Goal: Obtain resource: Download file/media

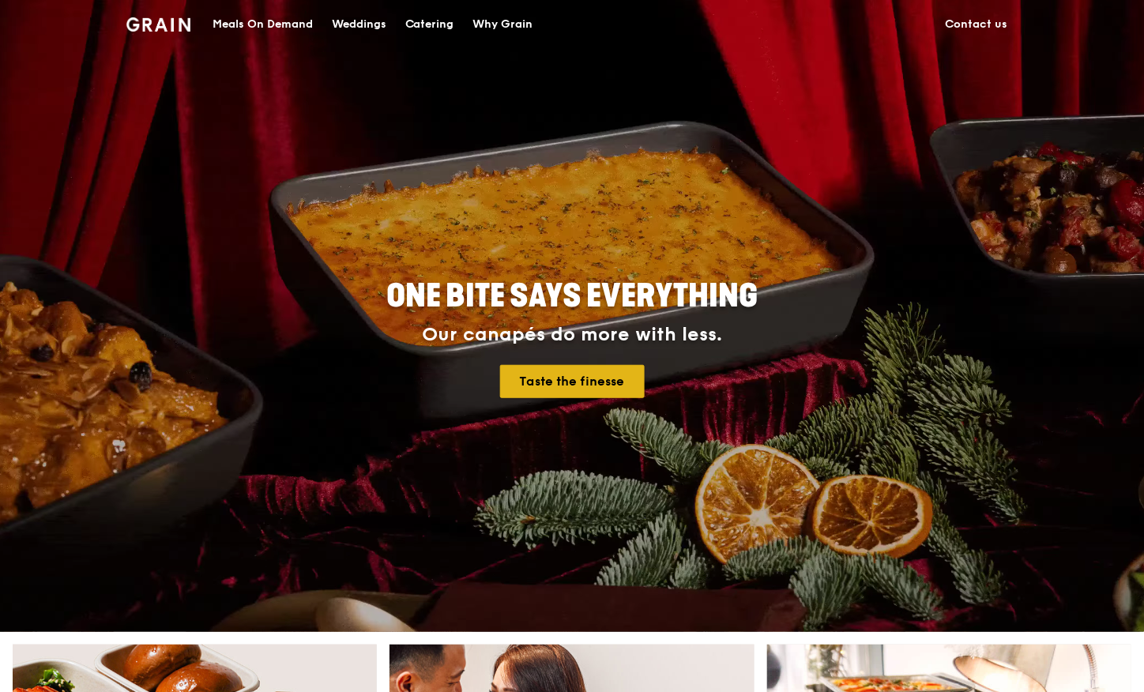
click at [576, 391] on link "Taste the finesse" at bounding box center [572, 381] width 145 height 33
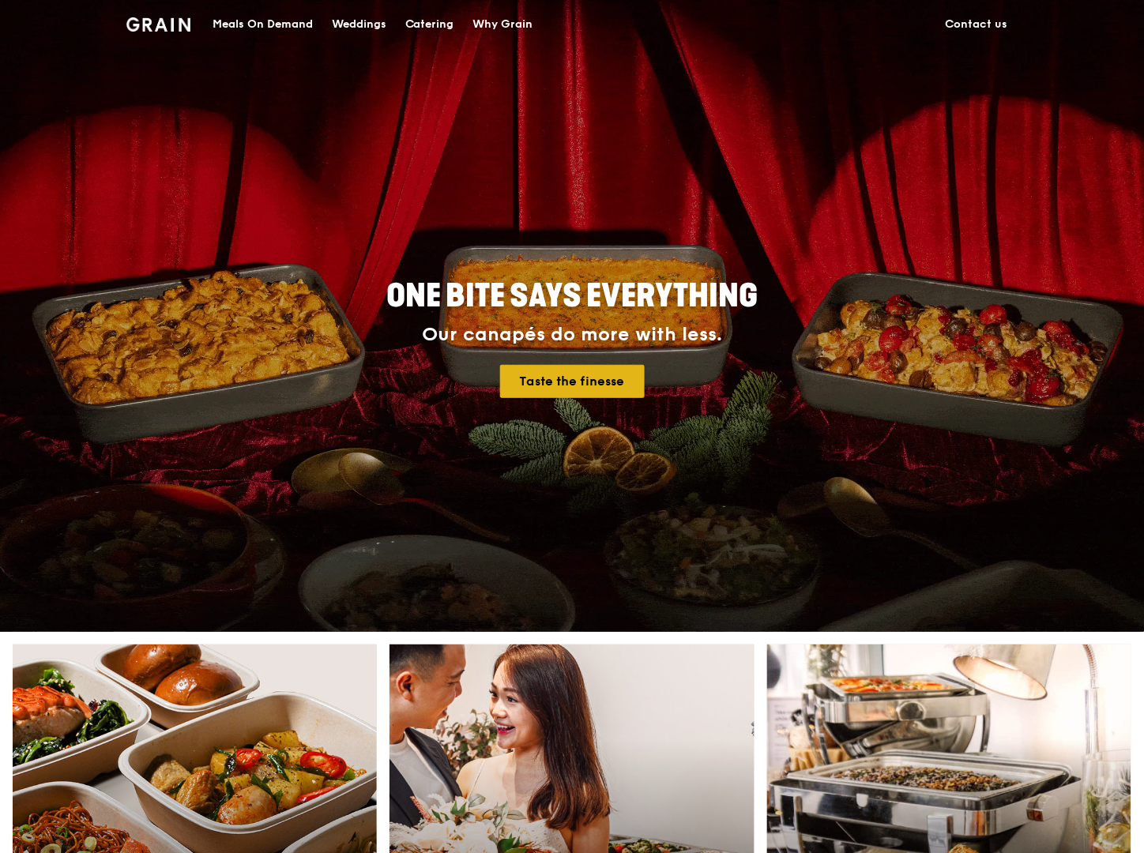
click at [548, 377] on link "Taste the finesse" at bounding box center [572, 381] width 145 height 33
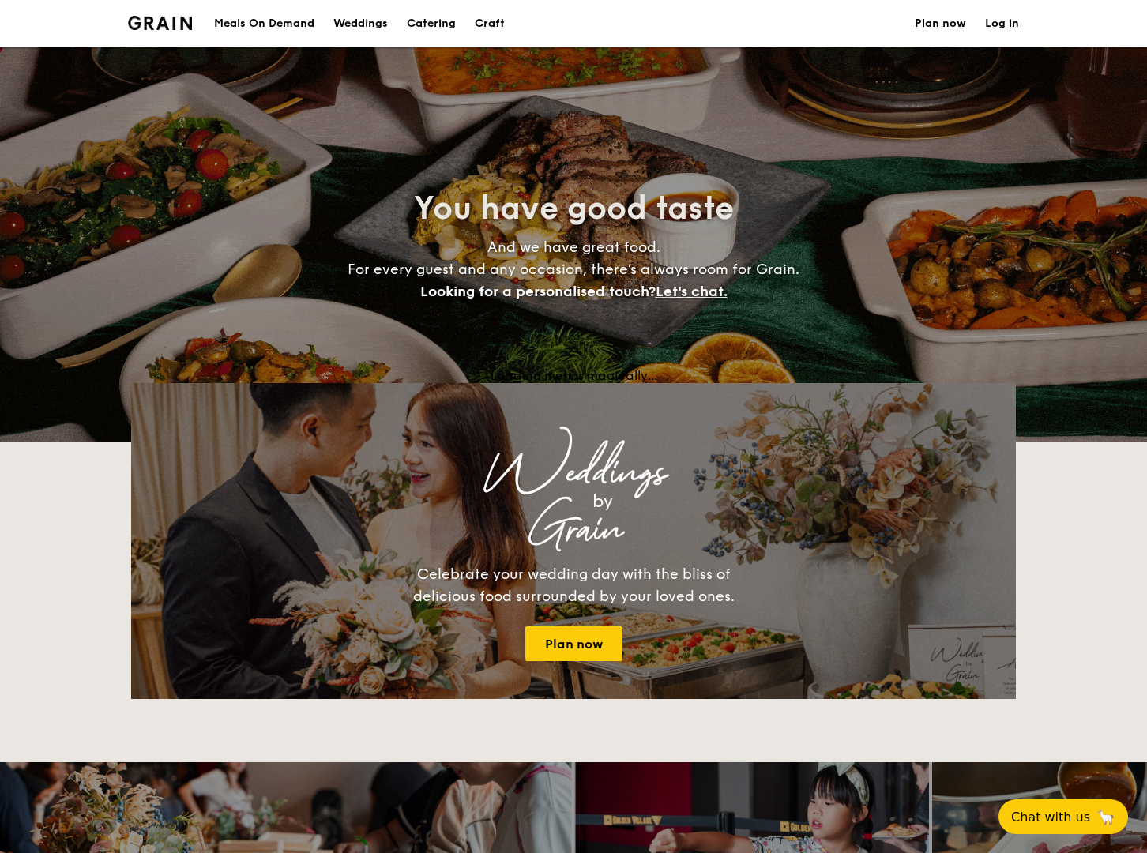
select select
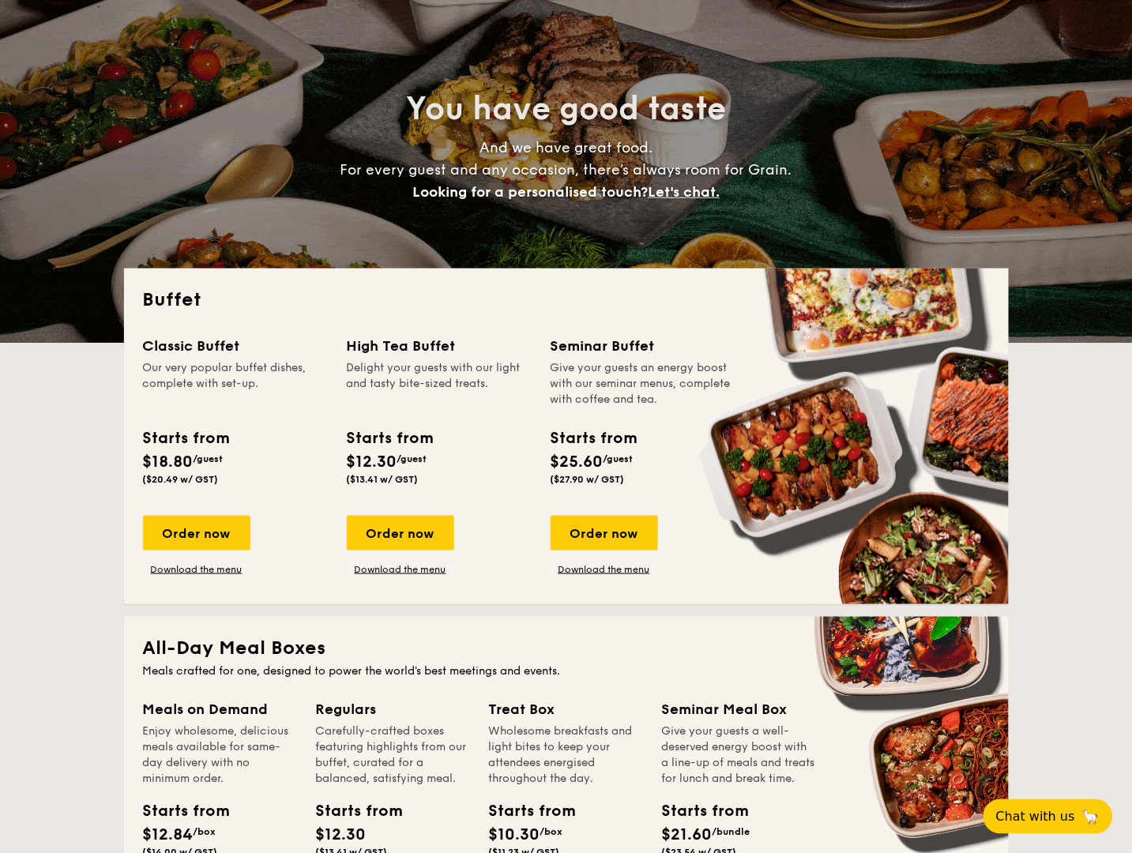
scroll to position [105, 0]
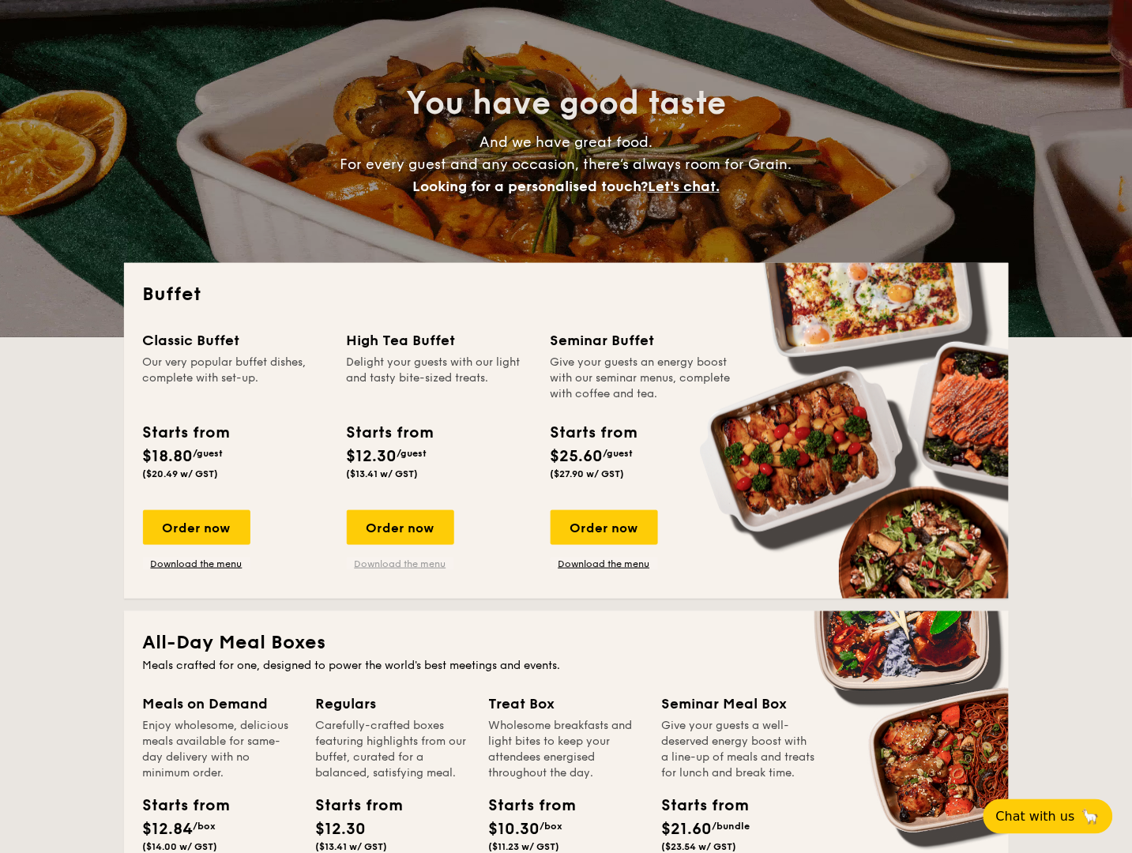
click at [371, 570] on link "Download the menu" at bounding box center [400, 564] width 107 height 13
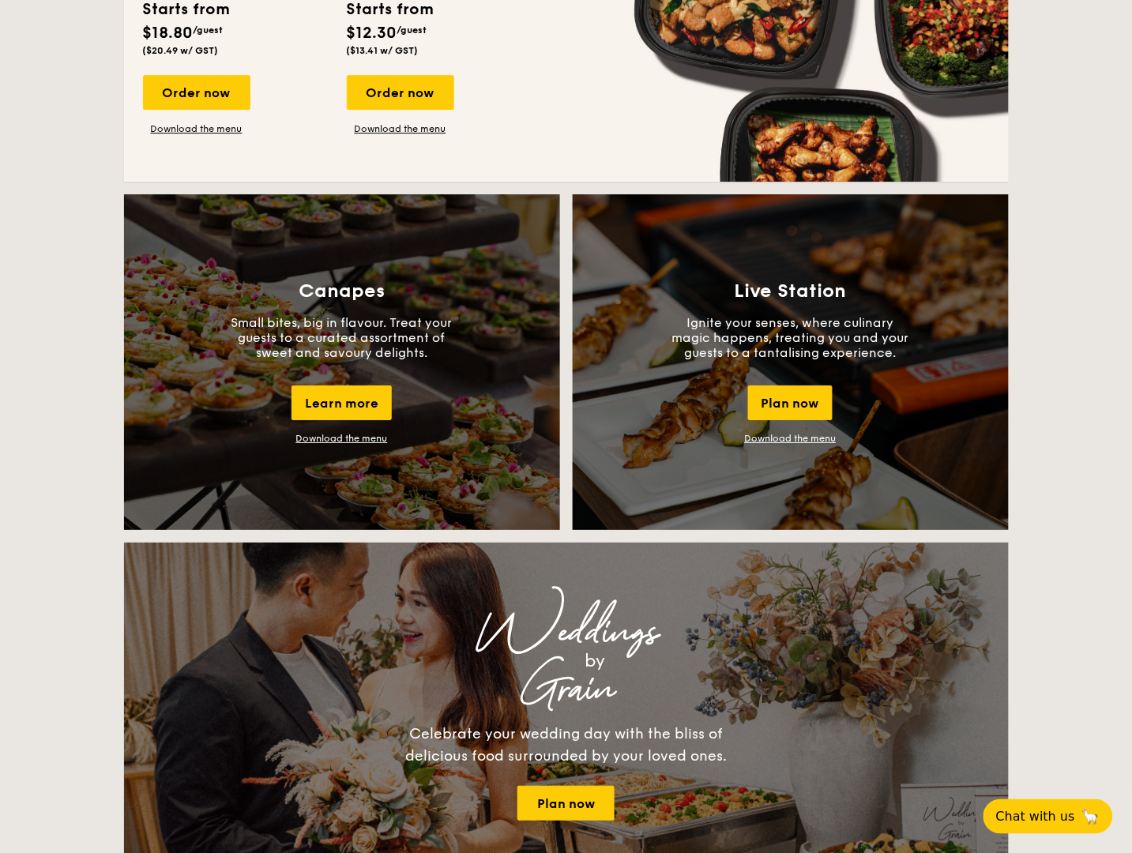
scroll to position [1261, 0]
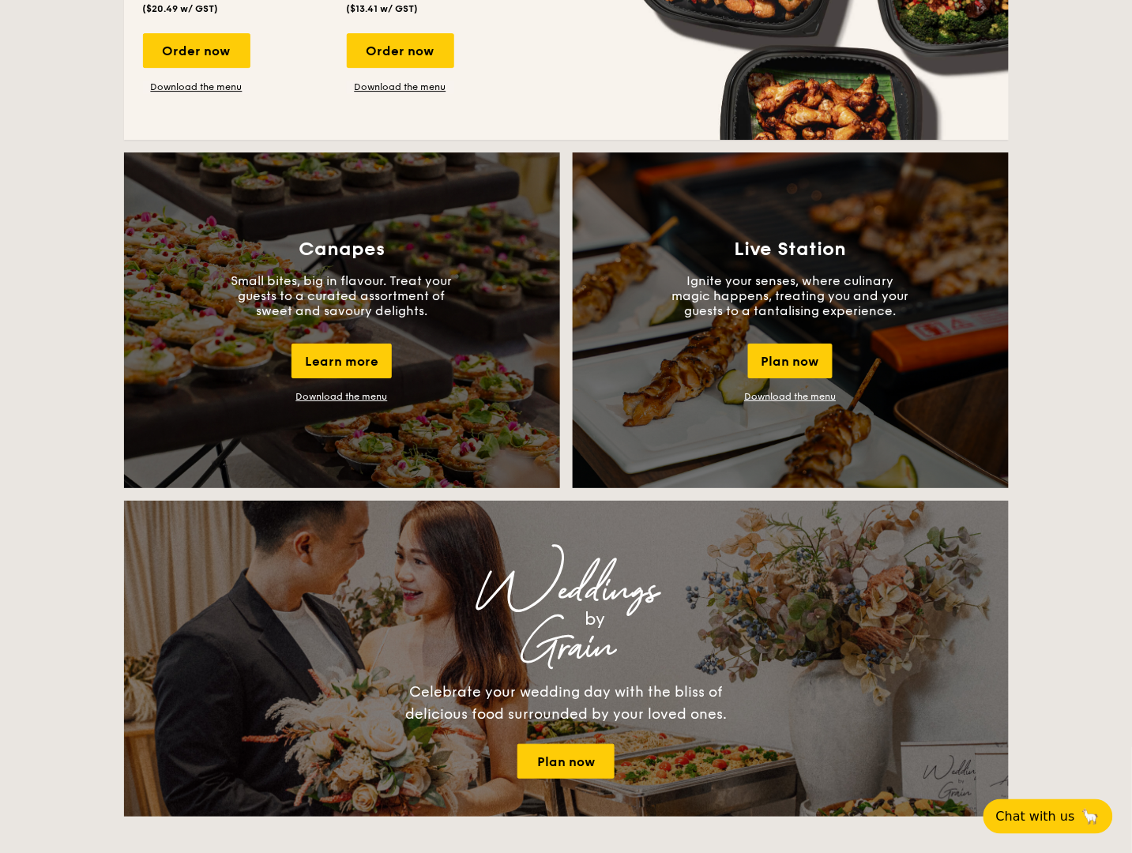
click at [328, 402] on link "Download the menu" at bounding box center [342, 396] width 92 height 11
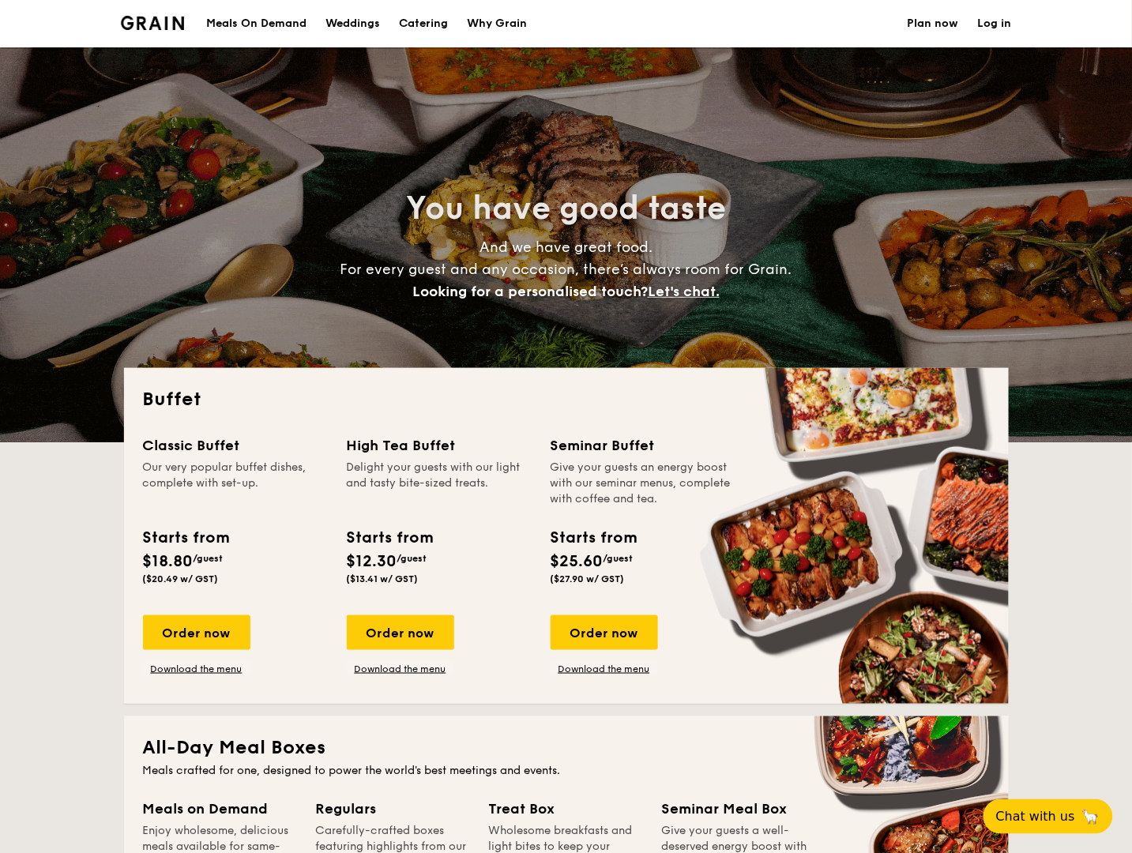
scroll to position [307, 0]
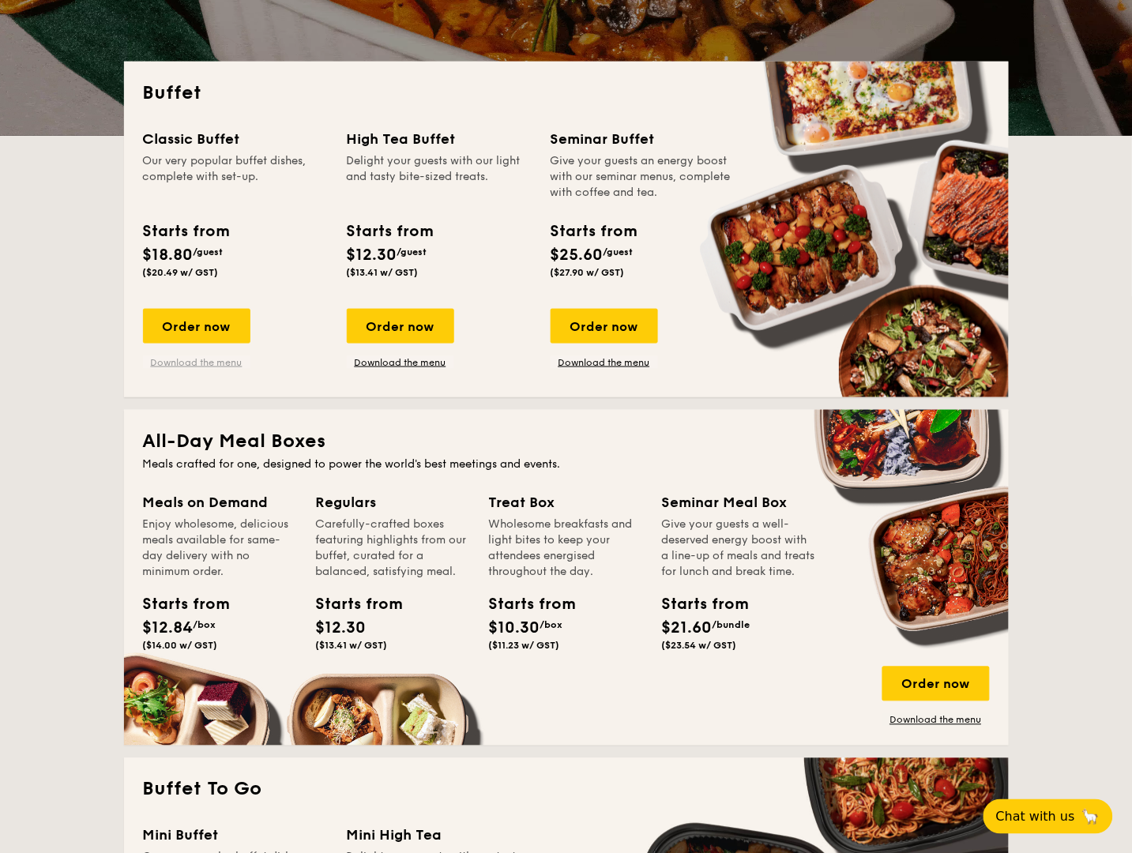
click at [189, 369] on link "Download the menu" at bounding box center [196, 362] width 107 height 13
click at [566, 369] on link "Download the menu" at bounding box center [604, 362] width 107 height 13
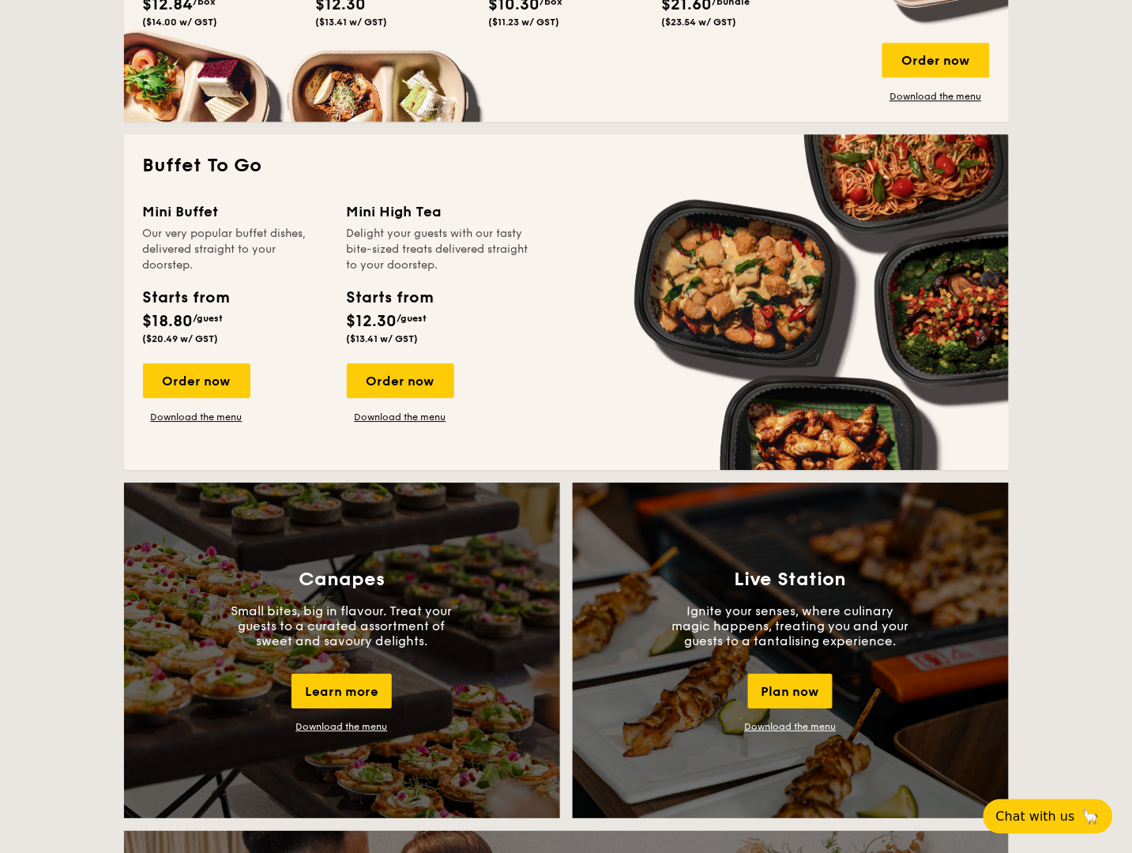
scroll to position [956, 0]
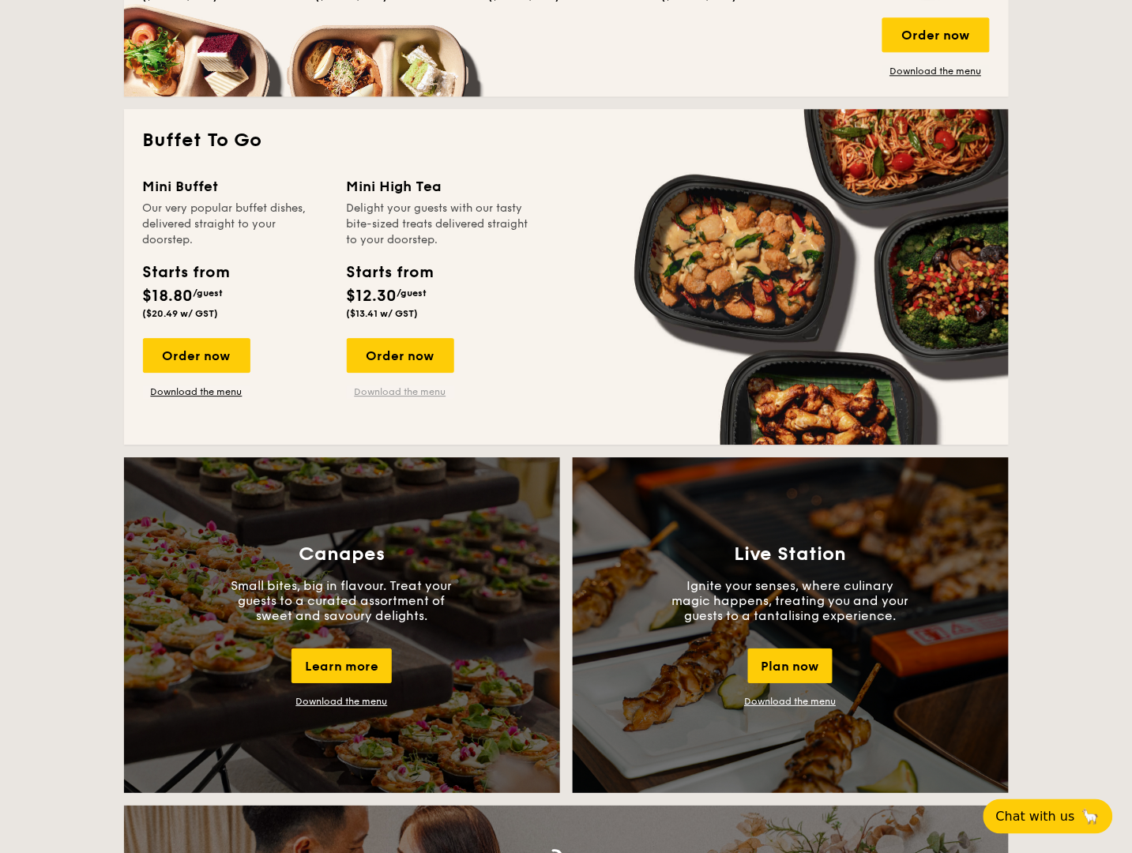
click at [386, 398] on link "Download the menu" at bounding box center [400, 392] width 107 height 13
click at [148, 398] on link "Download the menu" at bounding box center [196, 392] width 107 height 13
